Goal: Information Seeking & Learning: Learn about a topic

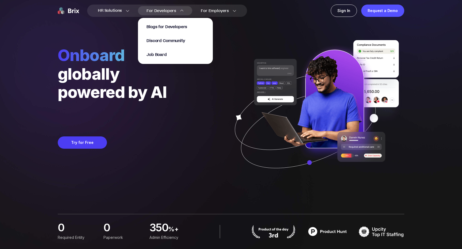
click at [173, 14] on section "Blogs for Developers Discord Community Job Board" at bounding box center [175, 38] width 75 height 51
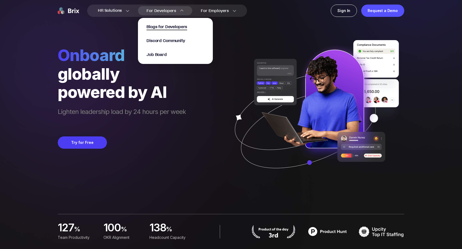
click at [171, 29] on span "Blogs for Developers" at bounding box center [166, 27] width 41 height 6
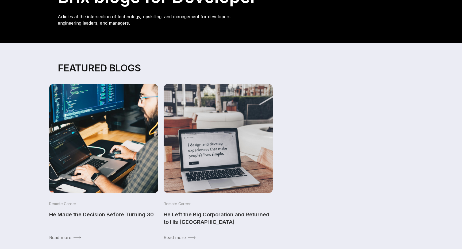
scroll to position [73, 0]
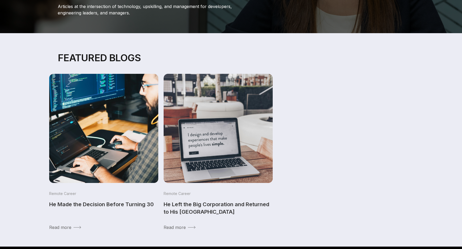
click at [141, 115] on img at bounding box center [103, 128] width 114 height 114
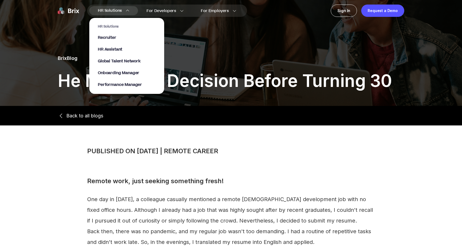
click at [130, 10] on div "HR Solutions HR Solutions Recruiter HR Assistant Global Talent Network Onboardi…" at bounding box center [113, 10] width 49 height 9
click at [113, 36] on span "Recruiter" at bounding box center [107, 38] width 18 height 6
click at [113, 60] on span "Global Talent Network" at bounding box center [119, 61] width 43 height 6
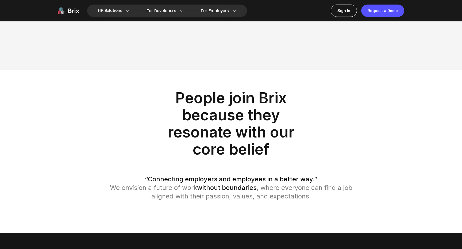
scroll to position [776, 0]
